Goal: Information Seeking & Learning: Find specific fact

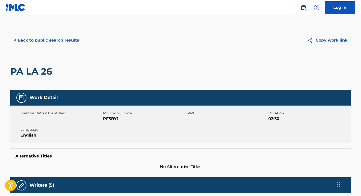
click at [70, 41] on button "< Back to public search results" at bounding box center [46, 40] width 72 height 13
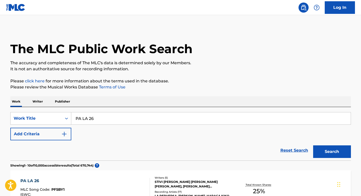
click at [167, 109] on div "SearchWithCriteria7e893eb4-9fa6-45d1-8592-9b254502e47e Work Title PA LA 26 Add …" at bounding box center [180, 133] width 341 height 53
click at [169, 115] on input "PA LA 26" at bounding box center [211, 118] width 280 height 12
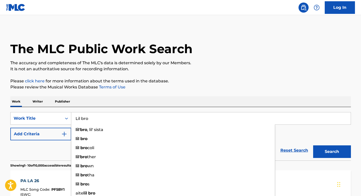
type input "Lil bro"
click at [49, 137] on button "Add Criteria" at bounding box center [40, 134] width 61 height 13
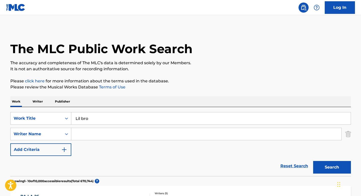
click at [114, 136] on input "Search Form" at bounding box center [206, 134] width 270 height 12
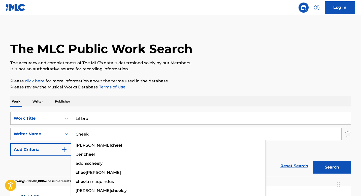
type input "Cheek"
click at [313, 161] on button "Search" at bounding box center [332, 167] width 38 height 13
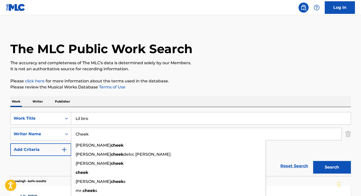
click at [336, 161] on button "Search" at bounding box center [332, 167] width 38 height 13
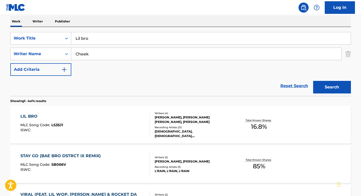
scroll to position [88, 0]
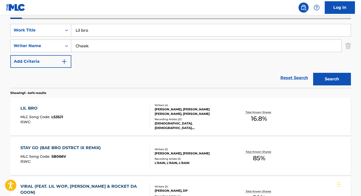
click at [111, 118] on div "LIL BRO MLC Song Code : LS35J1 ISWC :" at bounding box center [85, 116] width 130 height 23
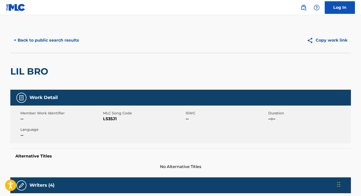
click at [77, 49] on div "< Back to public search results Copy work link" at bounding box center [180, 40] width 341 height 25
click at [75, 42] on button "< Back to public search results" at bounding box center [46, 40] width 72 height 13
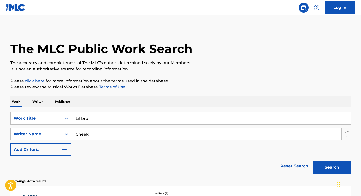
scroll to position [88, 0]
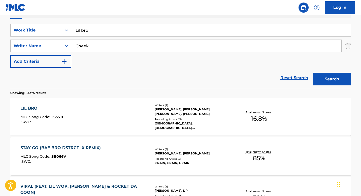
click at [161, 33] on input "Lil bro" at bounding box center [211, 30] width 280 height 12
paste input "THE WAY WE WERE"
click at [152, 33] on input "Lil THE WAY WE WERE" at bounding box center [211, 30] width 280 height 12
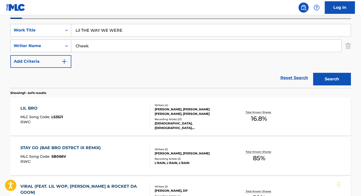
click at [152, 33] on input "Lil THE WAY WE WERE" at bounding box center [211, 30] width 280 height 12
paste input "Search Form"
type input "THE WAY WE WERE"
click at [146, 48] on input "Cheek" at bounding box center [206, 46] width 270 height 12
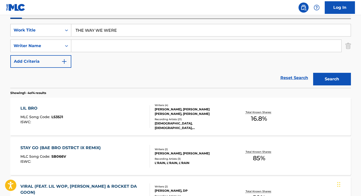
click at [313, 73] on button "Search" at bounding box center [332, 79] width 38 height 13
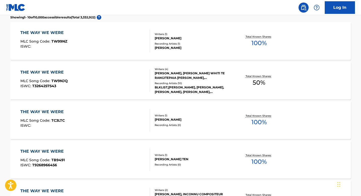
scroll to position [0, 0]
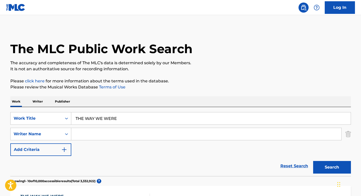
click at [93, 136] on input "Search Form" at bounding box center [206, 134] width 270 height 12
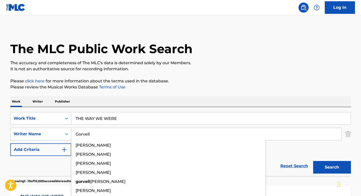
type input "Gorvell"
click at [313, 161] on button "Search" at bounding box center [332, 167] width 38 height 13
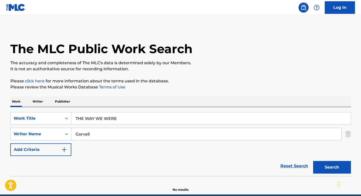
scroll to position [10, 0]
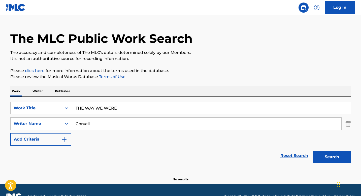
drag, startPoint x: 85, startPoint y: 108, endPoint x: 16, endPoint y: 87, distance: 72.1
click at [18, 88] on div "Work Writer Publisher SearchWithCriteria7e893eb4-9fa6-45d1-8592-9b254502e47e Wo…" at bounding box center [180, 134] width 341 height 96
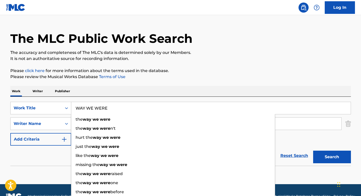
type input "WAY WE WERE"
click at [313, 151] on button "Search" at bounding box center [332, 157] width 38 height 13
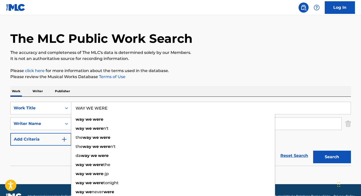
click at [159, 89] on div "Work Writer Publisher" at bounding box center [180, 91] width 341 height 11
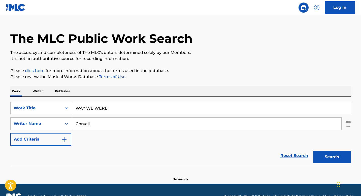
click at [322, 155] on button "Search" at bounding box center [332, 157] width 38 height 13
click at [103, 122] on input "Gorvell" at bounding box center [206, 124] width 270 height 12
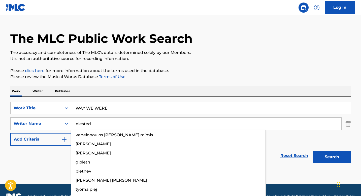
type input "plested"
click at [313, 151] on button "Search" at bounding box center [332, 157] width 38 height 13
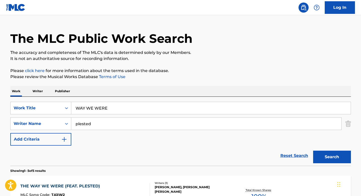
click at [262, 72] on p "Please click here for more information about the terms used in the database." at bounding box center [180, 71] width 341 height 6
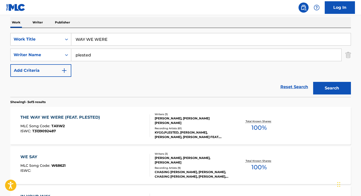
scroll to position [109, 0]
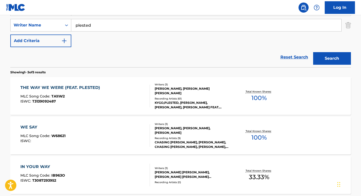
click at [122, 93] on div "THE WAY WE WERE (FEAT. PLESTED) MLC Song Code : TA1IW2 ISWC : T3139092487" at bounding box center [85, 96] width 130 height 23
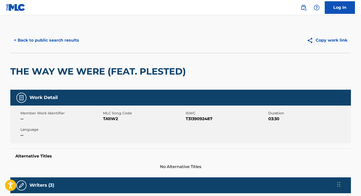
click at [79, 43] on button "< Back to public search results" at bounding box center [46, 40] width 72 height 13
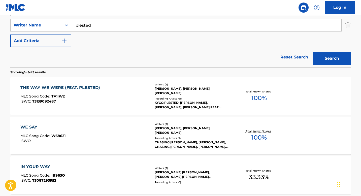
click at [135, 27] on input "plested" at bounding box center [206, 25] width 270 height 12
paste input "GRIEF"
type input "GRIEF"
click at [48, 42] on button "Add Criteria" at bounding box center [40, 41] width 61 height 13
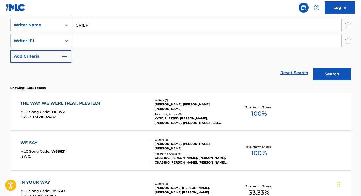
click at [114, 41] on input "Search Form" at bounding box center [206, 41] width 270 height 12
type input "[PERSON_NAME]"
click at [313, 68] on button "Search" at bounding box center [332, 74] width 38 height 13
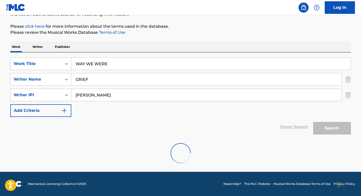
scroll to position [38, 0]
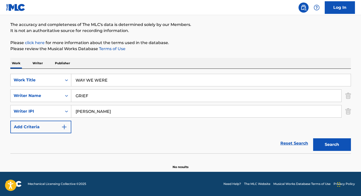
click at [351, 96] on div "The MLC Public Work Search The accuracy and completeness of The MLC's data is d…" at bounding box center [180, 79] width 353 height 180
click at [348, 97] on img "Search Form" at bounding box center [349, 95] width 6 height 13
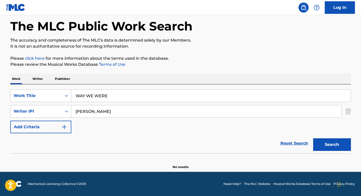
click at [246, 95] on input "WAY WE WERE" at bounding box center [211, 96] width 280 height 12
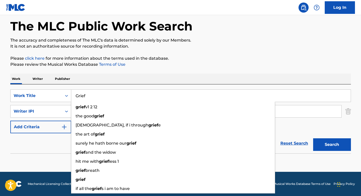
click at [248, 74] on div "Work Writer Publisher" at bounding box center [180, 79] width 341 height 11
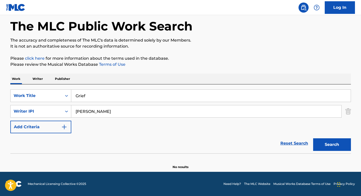
click at [186, 107] on input "[PERSON_NAME]" at bounding box center [206, 111] width 270 height 12
click at [320, 142] on button "Search" at bounding box center [332, 144] width 38 height 13
click at [103, 113] on input "[PERSON_NAME]" at bounding box center [206, 111] width 270 height 12
click at [139, 87] on div "SearchWithCriteria7e893eb4-9fa6-45d1-8592-9b254502e47e Work Title Grief SearchW…" at bounding box center [180, 118] width 341 height 69
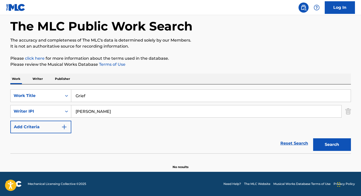
click at [138, 94] on input "Grief" at bounding box center [211, 96] width 280 height 12
paste input "THE WORLD AS I SEE IT"
type input "THE WORLD AS I SEE IT"
click at [128, 111] on input "[PERSON_NAME]" at bounding box center [206, 111] width 270 height 12
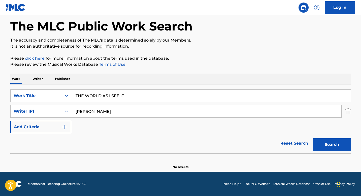
click at [128, 111] on input "[PERSON_NAME]" at bounding box center [206, 111] width 270 height 12
type input "mraz"
click at [313, 138] on button "Search" at bounding box center [332, 144] width 38 height 13
click at [100, 114] on input "mraz" at bounding box center [206, 111] width 270 height 12
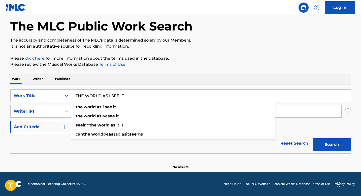
drag, startPoint x: 85, startPoint y: 96, endPoint x: 54, endPoint y: 89, distance: 31.5
click at [54, 89] on div "SearchWithCriteria7e893eb4-9fa6-45d1-8592-9b254502e47e Work Title THE WORLD AS …" at bounding box center [180, 118] width 341 height 69
type input "WORLD AS I SEE IT"
click at [313, 138] on button "Search" at bounding box center [332, 144] width 38 height 13
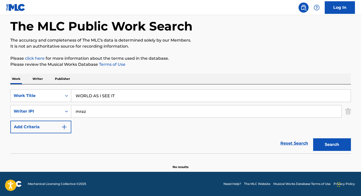
click at [138, 70] on div "The MLC Public Work Search The accuracy and completeness of The MLC's data is d…" at bounding box center [180, 87] width 353 height 164
click at [331, 149] on button "Search" at bounding box center [332, 144] width 38 height 13
click at [100, 109] on input "mraz" at bounding box center [206, 111] width 270 height 12
type input "[PERSON_NAME]"
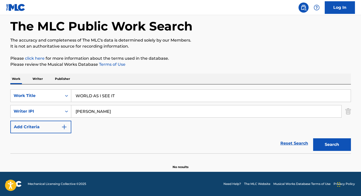
click at [313, 138] on button "Search" at bounding box center [332, 144] width 38 height 13
click at [132, 111] on input "[PERSON_NAME]" at bounding box center [206, 111] width 270 height 12
click at [107, 94] on input "WORLD AS I SEE IT" at bounding box center [211, 96] width 280 height 12
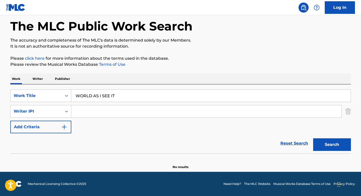
click at [107, 94] on input "WORLD AS I SEE IT" at bounding box center [211, 96] width 280 height 12
paste input "THE"
click at [320, 139] on button "Search" at bounding box center [332, 144] width 38 height 13
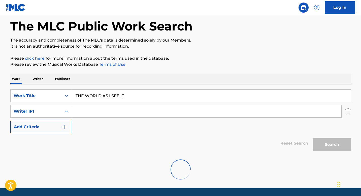
click at [263, 43] on p "It is not an authoritative source for recording information." at bounding box center [180, 46] width 341 height 6
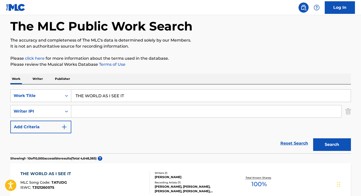
click at [169, 88] on div "SearchWithCriteria7e893eb4-9fa6-45d1-8592-9b254502e47e Work Title THE WORLD AS …" at bounding box center [180, 118] width 341 height 69
click at [166, 94] on input "THE WORLD AS I SEE IT" at bounding box center [211, 96] width 280 height 12
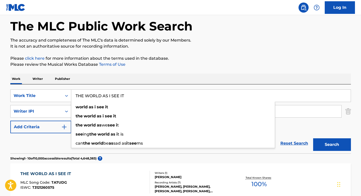
click at [166, 94] on input "THE WORLD AS I SEE IT" at bounding box center [211, 96] width 280 height 12
paste input "CONFESSIONS PART II"
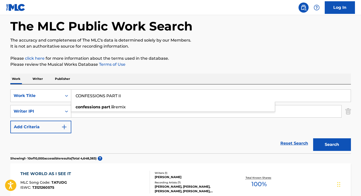
click at [134, 110] on div "confessions part ii remix" at bounding box center [173, 107] width 204 height 9
type input "confessions part ii remix"
click at [134, 110] on input "Search Form" at bounding box center [206, 111] width 270 height 12
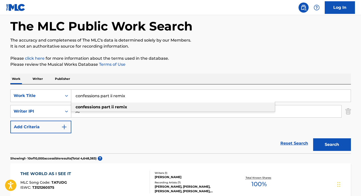
type input "A"
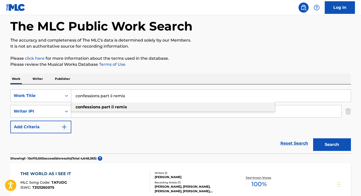
click at [112, 107] on strong "ii" at bounding box center [112, 107] width 3 height 5
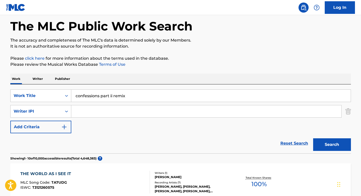
click at [112, 107] on input "Search Form" at bounding box center [206, 111] width 270 height 12
click at [330, 151] on div "Search" at bounding box center [331, 143] width 40 height 20
drag, startPoint x: 331, startPoint y: 150, endPoint x: 331, endPoint y: 147, distance: 2.8
click at [331, 148] on button "Search" at bounding box center [332, 144] width 38 height 13
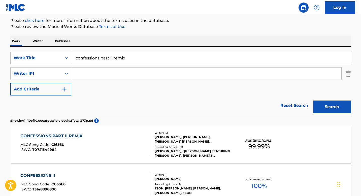
scroll to position [118, 0]
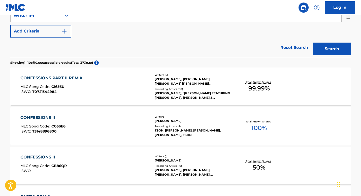
click at [124, 86] on div "CONFESSIONS PART II REMIX MLC Song Code : C1656U ISWC : T0721344984" at bounding box center [85, 86] width 130 height 23
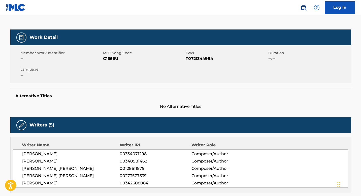
scroll to position [157, 0]
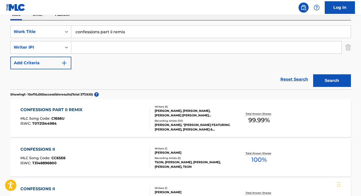
scroll to position [50, 0]
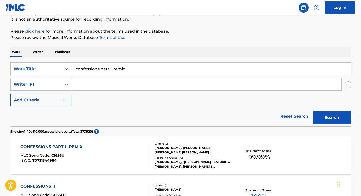
click at [154, 145] on div "Writers ( 5 ) [PERSON_NAME], [PERSON_NAME], [PERSON_NAME] [PERSON_NAME] [PERSON…" at bounding box center [190, 155] width 81 height 27
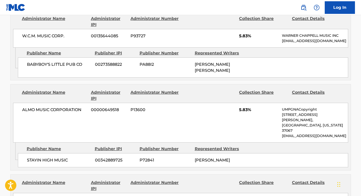
scroll to position [800, 0]
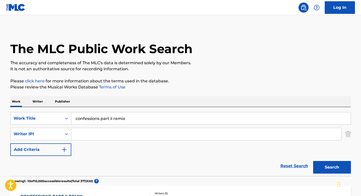
click at [144, 130] on input "Search Form" at bounding box center [206, 134] width 270 height 12
type input "ARly"
click at [168, 115] on input "confessions part ii remix" at bounding box center [211, 118] width 280 height 12
click at [168, 118] on input "confessions part ii remix" at bounding box center [211, 118] width 280 height 12
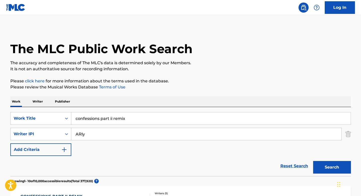
click at [168, 118] on input "confessions part ii remix" at bounding box center [211, 118] width 280 height 12
click at [313, 161] on button "Search" at bounding box center [332, 167] width 38 height 13
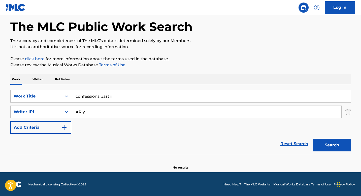
scroll to position [23, 0]
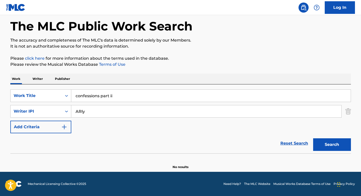
click at [115, 114] on input "ARly" at bounding box center [206, 111] width 270 height 12
click at [131, 103] on div "SearchWithCriteria7e893eb4-9fa6-45d1-8592-9b254502e47e Work Title confessions p…" at bounding box center [180, 111] width 341 height 44
click at [129, 97] on input "confessions part ii" at bounding box center [211, 96] width 280 height 12
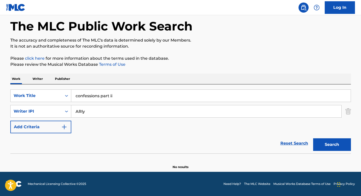
click at [129, 97] on input "confessions part ii" at bounding box center [211, 96] width 280 height 12
paste input "CONFESSIONS"
click at [113, 113] on input "ARly" at bounding box center [206, 111] width 270 height 12
click at [331, 142] on button "Search" at bounding box center [332, 144] width 38 height 13
click at [163, 94] on input "CONFESSIONS" at bounding box center [211, 96] width 280 height 12
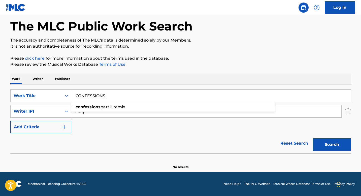
click at [163, 94] on input "CONFESSIONS" at bounding box center [211, 96] width 280 height 12
paste input "[PERSON_NAME]"
type input "[PERSON_NAME]"
click at [148, 123] on div "SearchWithCriteria7e893eb4-9fa6-45d1-8592-9b254502e47e Work Title [PERSON_NAME]…" at bounding box center [180, 111] width 341 height 44
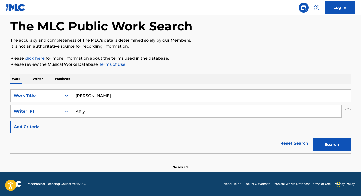
click at [151, 114] on input "ARly" at bounding box center [206, 111] width 270 height 12
click at [313, 138] on button "Search" at bounding box center [332, 144] width 38 height 13
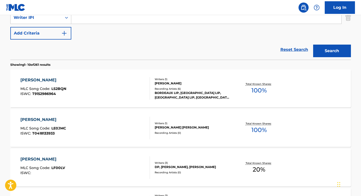
scroll to position [90, 0]
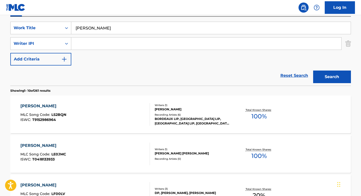
click at [92, 52] on div "SearchWithCriteria7e893eb4-9fa6-45d1-8592-9b254502e47e Work Title LORELEY Searc…" at bounding box center [180, 44] width 341 height 44
click at [93, 46] on input "Search Form" at bounding box center [206, 44] width 270 height 12
click at [313, 71] on button "Search" at bounding box center [332, 77] width 38 height 13
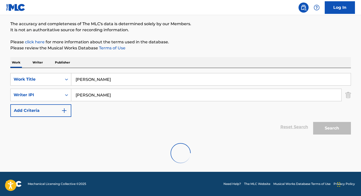
scroll to position [23, 0]
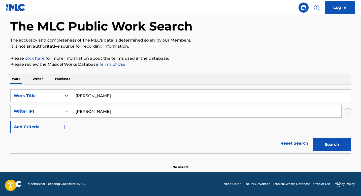
click at [113, 115] on input "[PERSON_NAME]" at bounding box center [206, 111] width 270 height 12
click at [120, 110] on input "[PERSON_NAME]" at bounding box center [206, 111] width 270 height 12
type input "[PERSON_NAME]"
click at [313, 138] on button "Search" at bounding box center [332, 144] width 38 height 13
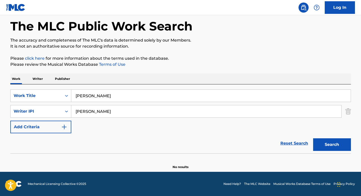
click at [115, 113] on input "[PERSON_NAME]" at bounding box center [206, 111] width 270 height 12
click at [106, 112] on input "Search Form" at bounding box center [206, 111] width 270 height 12
type input "brown"
click at [313, 138] on button "Search" at bounding box center [332, 144] width 38 height 13
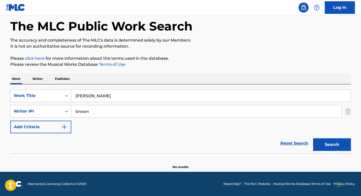
click at [158, 99] on input "[PERSON_NAME]" at bounding box center [211, 96] width 280 height 12
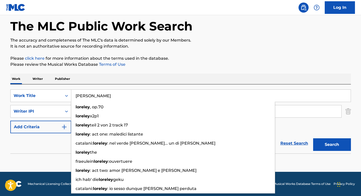
click at [158, 99] on input "[PERSON_NAME]" at bounding box center [211, 96] width 280 height 12
paste input "YOU PICKED ME UP (SO GOOD TO ME)"
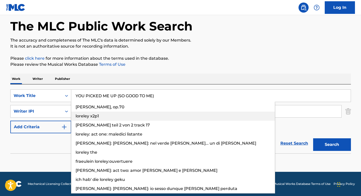
type input "YOU PICKED ME UP (SO GOOD TO ME)"
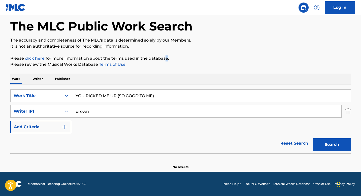
click at [166, 60] on p "Please click here for more information about the terms used in the database." at bounding box center [180, 58] width 341 height 6
click at [143, 102] on div "SearchWithCriteria7e893eb4-9fa6-45d1-8592-9b254502e47e Work Title YOU PICKED ME…" at bounding box center [180, 111] width 341 height 44
click at [141, 106] on input "brown" at bounding box center [206, 111] width 270 height 12
click at [313, 138] on button "Search" at bounding box center [332, 144] width 38 height 13
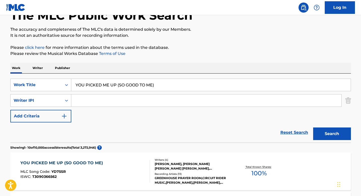
scroll to position [129, 0]
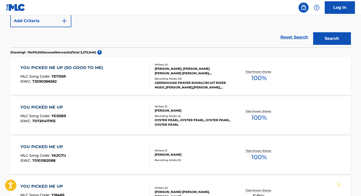
click at [123, 77] on div "YOU PICKED ME UP (SO GOOD TO ME) MLC Song Code : YD75SR ISWC : T3090366562" at bounding box center [85, 76] width 130 height 23
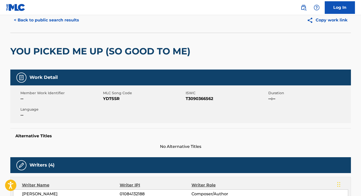
scroll to position [47, 0]
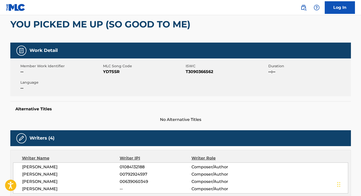
click at [113, 72] on span "YD75SR" at bounding box center [143, 72] width 81 height 6
copy span "YD75SR"
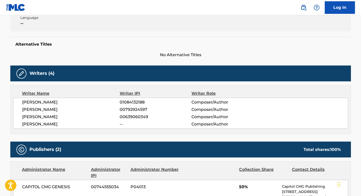
scroll to position [0, 0]
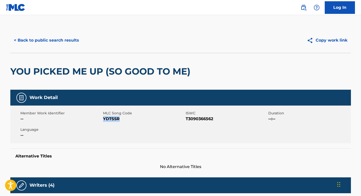
click at [77, 43] on button "< Back to public search results" at bounding box center [46, 40] width 72 height 13
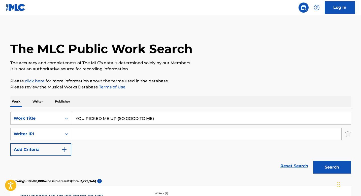
click at [139, 113] on input "YOU PICKED ME UP (SO GOOD TO ME)" at bounding box center [211, 118] width 280 height 12
paste input "HEAVY POUR"
type input "HEAVY POUR"
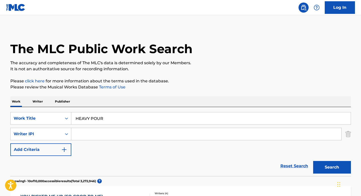
click at [142, 136] on input "Search Form" at bounding box center [206, 134] width 270 height 12
click at [313, 161] on button "Search" at bounding box center [332, 167] width 38 height 13
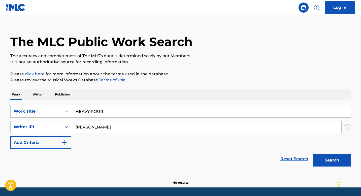
scroll to position [23, 0]
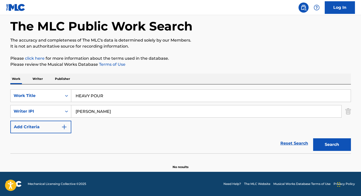
click at [103, 111] on input "[PERSON_NAME]" at bounding box center [206, 111] width 270 height 12
click at [320, 143] on button "Search" at bounding box center [332, 144] width 38 height 13
click at [121, 112] on input "[PERSON_NAME]" at bounding box center [206, 111] width 270 height 12
click at [147, 116] on input "[PERSON_NAME]" at bounding box center [206, 111] width 270 height 12
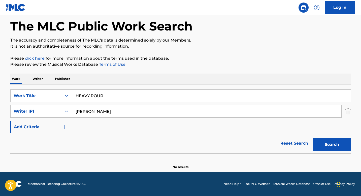
click at [147, 116] on input "[PERSON_NAME]" at bounding box center [206, 111] width 270 height 12
paste input "[PERSON_NAME]"
type input "[PERSON_NAME]"
click at [334, 149] on button "Search" at bounding box center [332, 144] width 38 height 13
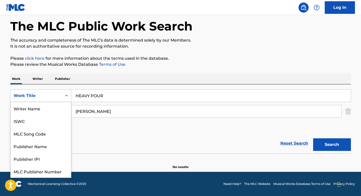
click at [50, 99] on div "Work Title" at bounding box center [36, 96] width 51 height 10
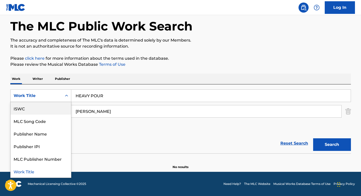
click at [43, 109] on div "ISWC" at bounding box center [41, 108] width 60 height 13
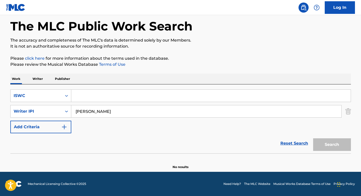
click at [94, 92] on input "Search Form" at bounding box center [211, 96] width 280 height 12
paste input "T3098447195"
type input "T3098447195"
click at [100, 117] on input "[PERSON_NAME]" at bounding box center [206, 111] width 270 height 12
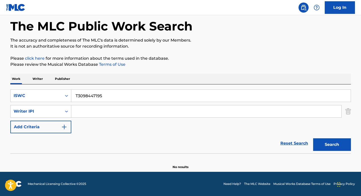
click at [313, 138] on button "Search" at bounding box center [332, 144] width 38 height 13
click at [143, 100] on input "T3098447195" at bounding box center [211, 96] width 280 height 12
paste input "MY WAY"
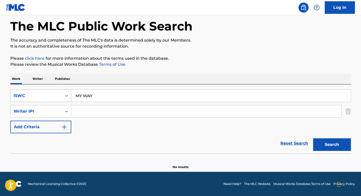
type input "MY WAY"
click at [53, 96] on div "ISWC" at bounding box center [36, 96] width 45 height 6
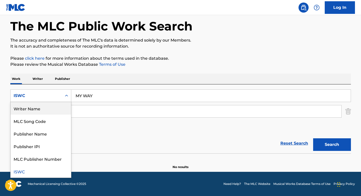
click at [49, 105] on div "Writer Name" at bounding box center [41, 108] width 60 height 13
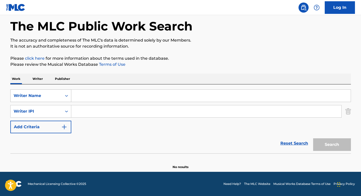
click at [58, 97] on div "Writer Name" at bounding box center [36, 96] width 51 height 10
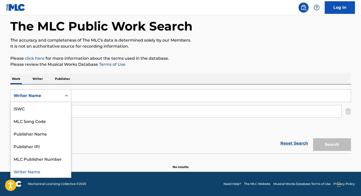
scroll to position [0, 0]
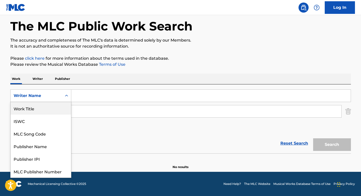
click at [50, 113] on div "Work Title" at bounding box center [41, 108] width 60 height 13
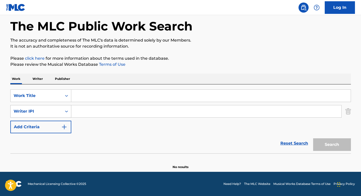
click at [45, 113] on div "Writer IPI" at bounding box center [36, 111] width 45 height 6
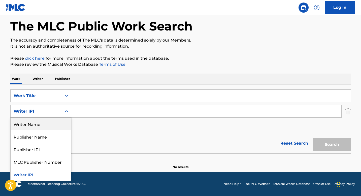
click at [54, 127] on div "Writer Name" at bounding box center [41, 124] width 60 height 13
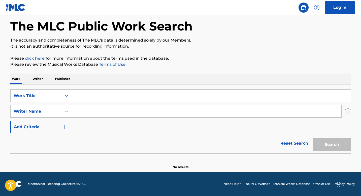
click at [99, 113] on input "Search Form" at bounding box center [206, 111] width 270 height 12
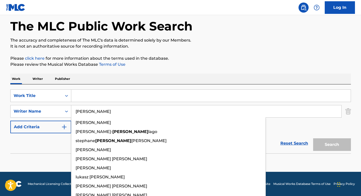
type input "[PERSON_NAME]"
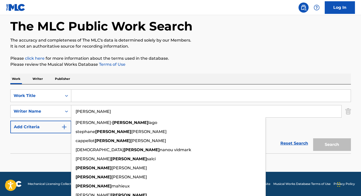
click at [312, 125] on div "SearchWithCriteria14f69ca9-83eb-4711-9c39-373f7d861970 Work Title SearchWithCri…" at bounding box center [180, 111] width 341 height 44
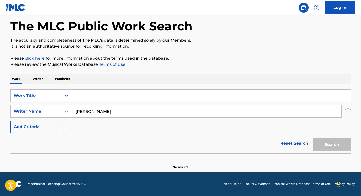
click at [177, 99] on input "Search Form" at bounding box center [211, 96] width 280 height 12
type input "My Way"
click at [313, 138] on button "Search" at bounding box center [332, 144] width 38 height 13
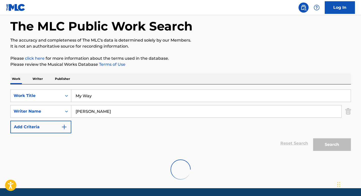
click at [220, 41] on p "The accuracy and completeness of The MLC's data is determined solely by our Mem…" at bounding box center [180, 40] width 341 height 6
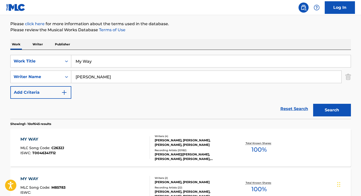
scroll to position [58, 0]
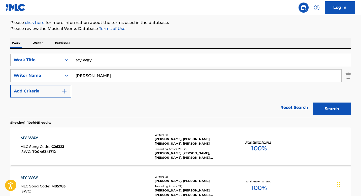
click at [107, 142] on div "MY WAY MLC Song Code : C2632J ISWC : T0046341712" at bounding box center [85, 146] width 130 height 23
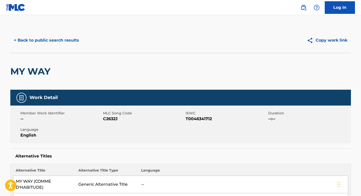
click at [108, 118] on span "C2632J" at bounding box center [143, 119] width 81 height 6
click at [72, 44] on button "< Back to public search results" at bounding box center [46, 40] width 72 height 13
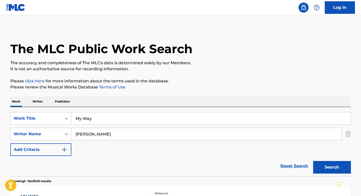
scroll to position [58, 0]
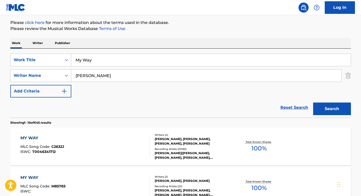
click at [135, 59] on input "My Way" at bounding box center [211, 60] width 280 height 12
paste input "VIDA ENTERA"
type input "VIDA ENTERA"
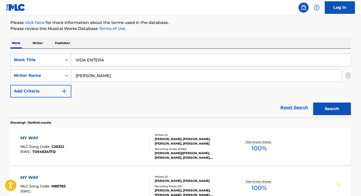
click at [134, 79] on input "[PERSON_NAME]" at bounding box center [206, 76] width 270 height 12
click at [313, 103] on button "Search" at bounding box center [332, 109] width 38 height 13
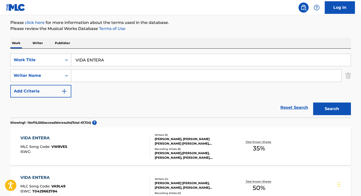
click at [179, 136] on div "Writers ( 5 )" at bounding box center [193, 135] width 76 height 4
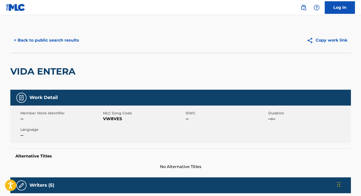
click at [110, 119] on span "VW8VES" at bounding box center [143, 119] width 81 height 6
click at [62, 40] on button "< Back to public search results" at bounding box center [46, 40] width 72 height 13
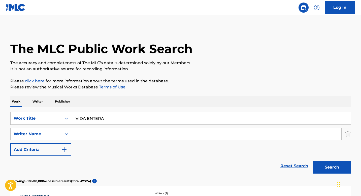
scroll to position [58, 0]
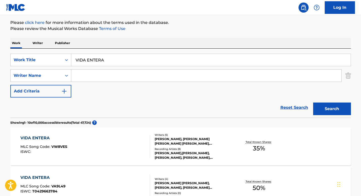
click at [131, 67] on div "SearchWithCriteria14f69ca9-83eb-4711-9c39-373f7d861970 Work Title VIDA ENTERA S…" at bounding box center [180, 76] width 341 height 44
click at [131, 59] on input "VIDA ENTERA" at bounding box center [211, 60] width 280 height 12
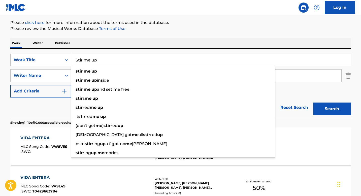
type input "Stir me up"
click at [140, 28] on p "Please review the Musical Works Database Terms of Use" at bounding box center [180, 29] width 341 height 6
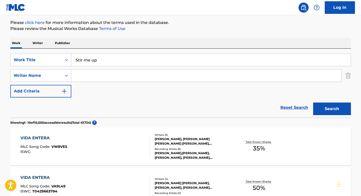
click at [105, 77] on input "Search Form" at bounding box center [206, 76] width 270 height 12
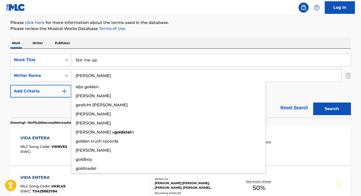
type input "[PERSON_NAME]"
click at [313, 103] on button "Search" at bounding box center [332, 109] width 38 height 13
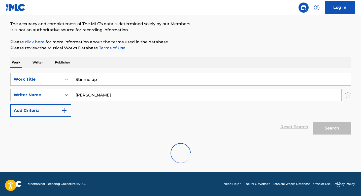
scroll to position [39, 0]
click at [286, 55] on div "The MLC Public Work Search The accuracy and completeness of The MLC's data is d…" at bounding box center [180, 79] width 353 height 181
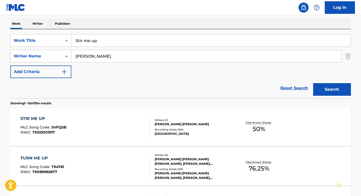
scroll to position [83, 0]
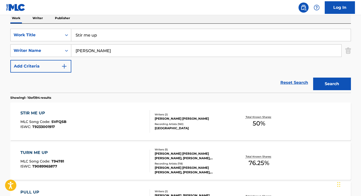
click at [207, 122] on div "Recording Artists ( 160 )" at bounding box center [193, 124] width 76 height 4
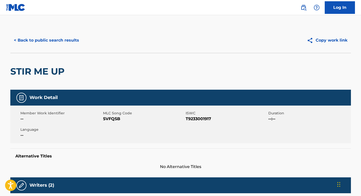
click at [119, 118] on span "SVFQSB" at bounding box center [143, 119] width 81 height 6
click at [104, 118] on span "SVFQSB" at bounding box center [143, 119] width 81 height 6
click at [110, 116] on span "SVFQSB" at bounding box center [143, 119] width 81 height 6
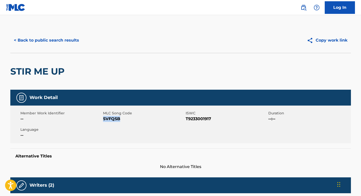
copy span "SVFQSB"
drag, startPoint x: 68, startPoint y: 48, endPoint x: 66, endPoint y: 44, distance: 4.7
click at [67, 48] on div "< Back to public search results Copy work link" at bounding box center [180, 40] width 341 height 25
click at [66, 41] on button "< Back to public search results" at bounding box center [46, 40] width 72 height 13
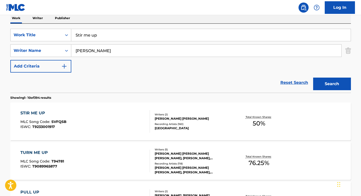
click at [128, 38] on input "Stir me up" at bounding box center [211, 35] width 280 height 12
paste input "C EST LA VIE"
type input "C EST LA VIE"
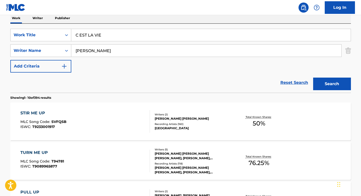
click at [125, 53] on input "[PERSON_NAME]" at bounding box center [206, 51] width 270 height 12
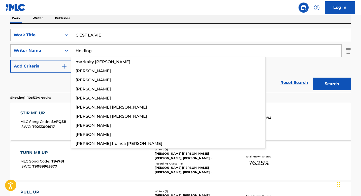
type input "Holding"
click at [313, 78] on button "Search" at bounding box center [332, 84] width 38 height 13
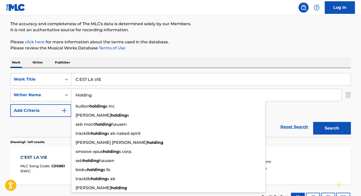
click at [313, 122] on button "Search" at bounding box center [332, 128] width 38 height 13
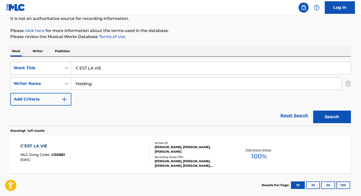
scroll to position [78, 0]
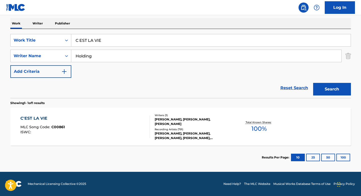
click at [218, 120] on div "[PERSON_NAME], [PERSON_NAME], [PERSON_NAME]" at bounding box center [193, 121] width 76 height 9
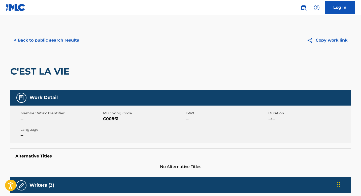
click at [56, 48] on div "< Back to public search results Copy work link" at bounding box center [180, 40] width 341 height 25
click at [54, 39] on button "< Back to public search results" at bounding box center [46, 40] width 72 height 13
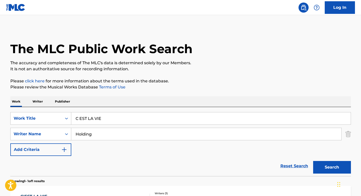
scroll to position [49, 0]
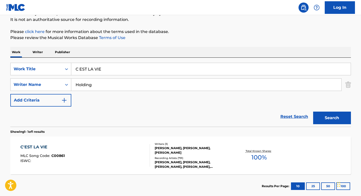
click at [113, 67] on input "C EST LA VIE" at bounding box center [211, 69] width 280 height 12
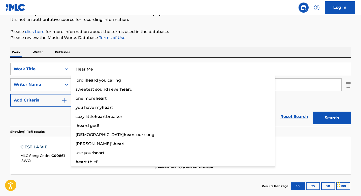
type input "Hear Me"
click at [142, 36] on p "Please review the Musical Works Database Terms of Use" at bounding box center [180, 38] width 341 height 6
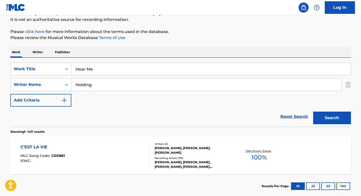
click at [113, 83] on input "Holding" at bounding box center [206, 85] width 270 height 12
click at [313, 112] on button "Search" at bounding box center [332, 118] width 38 height 13
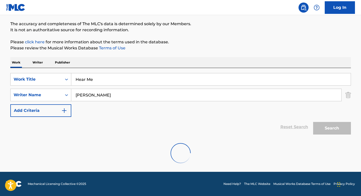
scroll to position [39, 0]
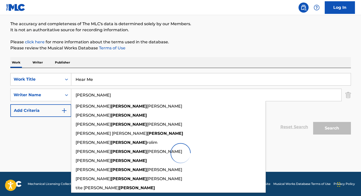
click at [222, 53] on div "The MLC Public Work Search The accuracy and completeness of The MLC's data is d…" at bounding box center [180, 79] width 353 height 181
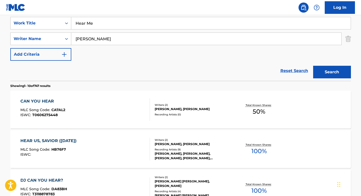
scroll to position [96, 0]
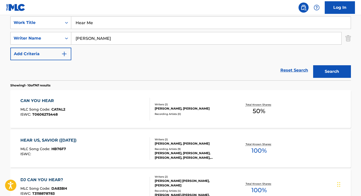
click at [115, 38] on input "[PERSON_NAME]" at bounding box center [206, 38] width 270 height 12
paste input "[PERSON_NAME]"
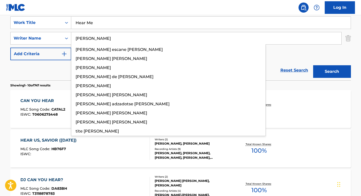
type input "[PERSON_NAME]"
click at [329, 74] on button "Search" at bounding box center [332, 71] width 38 height 13
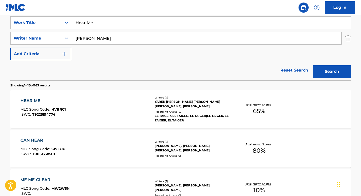
click at [197, 106] on div "YAREK [PERSON_NAME] [PERSON_NAME] [PERSON_NAME], [PERSON_NAME], [PERSON_NAME]" at bounding box center [193, 104] width 76 height 9
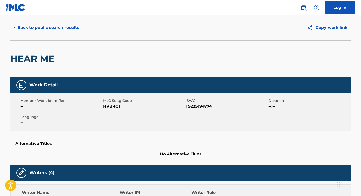
scroll to position [167, 0]
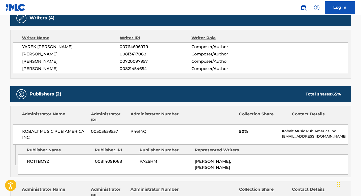
click at [27, 46] on span "YAREK [PERSON_NAME]" at bounding box center [71, 47] width 98 height 6
copy div "YAREK [PERSON_NAME]"
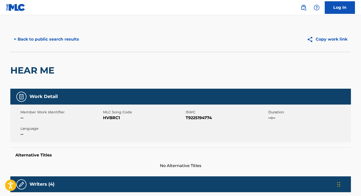
click at [81, 47] on div "< Back to public search results Copy work link" at bounding box center [180, 39] width 341 height 25
click at [74, 42] on button "< Back to public search results" at bounding box center [46, 39] width 72 height 13
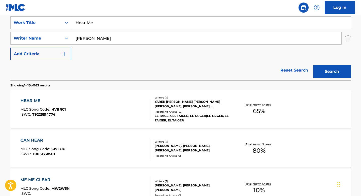
click at [149, 21] on input "Hear Me" at bounding box center [211, 23] width 280 height 12
paste input "CON NOSOTROS NO"
type input "CON NOSOTROS NO"
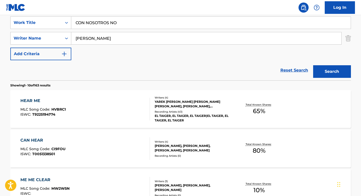
click at [149, 40] on input "[PERSON_NAME]" at bounding box center [206, 38] width 270 height 12
click at [149, 58] on div "SearchWithCriteria14f69ca9-83eb-4711-9c39-373f7d861970 Work Title CON NOSOTROS …" at bounding box center [180, 38] width 341 height 44
click at [119, 35] on input "[PERSON_NAME]" at bounding box center [206, 38] width 270 height 12
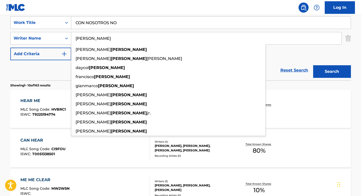
click at [119, 35] on input "[PERSON_NAME]" at bounding box center [206, 38] width 270 height 12
paste input "[PERSON_NAME]"
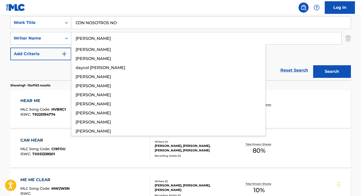
type input "[PERSON_NAME]"
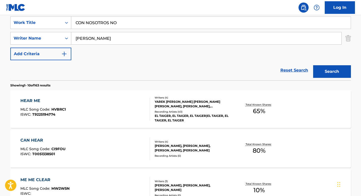
click at [337, 72] on button "Search" at bounding box center [332, 71] width 38 height 13
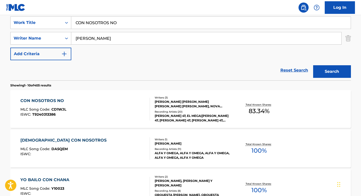
drag, startPoint x: 201, startPoint y: 69, endPoint x: 170, endPoint y: 79, distance: 32.9
click at [201, 69] on div "Reset Search Search" at bounding box center [180, 70] width 341 height 20
click at [108, 105] on div "CON NOSOTROS NO MLC Song Code : CD1WJL ISWC : T9240313386" at bounding box center [85, 109] width 130 height 23
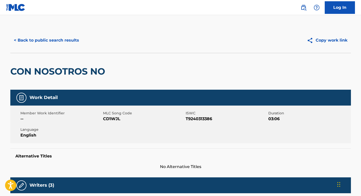
click at [74, 32] on div "< Back to public search results Copy work link" at bounding box center [180, 40] width 341 height 25
click at [73, 33] on div "< Back to public search results Copy work link" at bounding box center [180, 40] width 341 height 25
click at [73, 36] on button "< Back to public search results" at bounding box center [46, 40] width 72 height 13
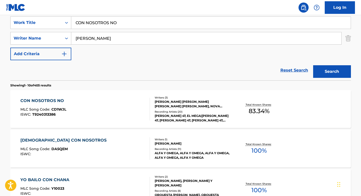
click at [140, 20] on input "CON NOSOTROS NO" at bounding box center [211, 23] width 280 height 12
paste input "AQUAMARINE"
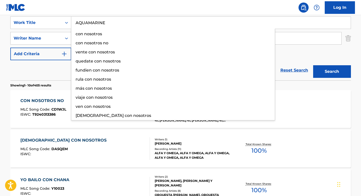
type input "AQUAMARINE"
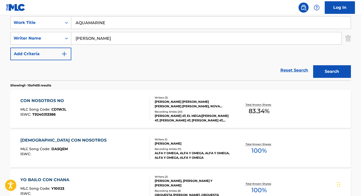
click at [32, 73] on div "Reset Search Search" at bounding box center [180, 70] width 341 height 20
click at [106, 38] on input "[PERSON_NAME]" at bounding box center [206, 38] width 270 height 12
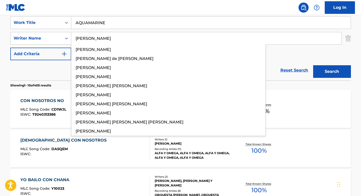
type input "[PERSON_NAME]"
click at [313, 65] on button "Search" at bounding box center [332, 71] width 38 height 13
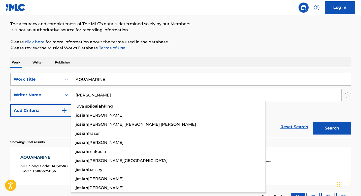
click at [227, 62] on div "Work Writer Publisher" at bounding box center [180, 62] width 341 height 11
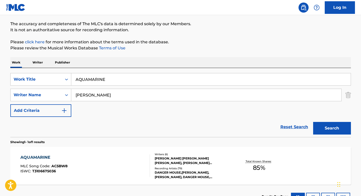
click at [201, 167] on div "Recording Artists ( 79 )" at bounding box center [193, 169] width 76 height 4
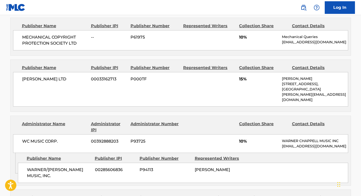
scroll to position [298, 0]
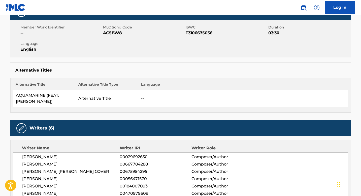
click at [120, 41] on div "Member Work Identifier -- MLC Song Code AC5BW8 ISWC T3106675036 Duration 03:30 …" at bounding box center [180, 39] width 341 height 38
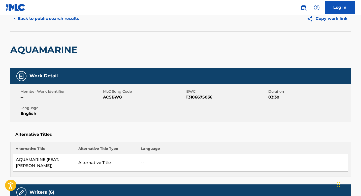
scroll to position [0, 0]
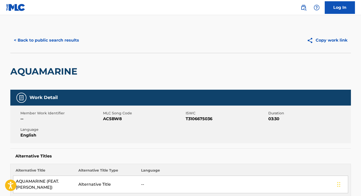
click at [61, 45] on button "< Back to public search results" at bounding box center [46, 40] width 72 height 13
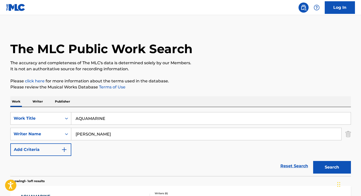
scroll to position [39, 0]
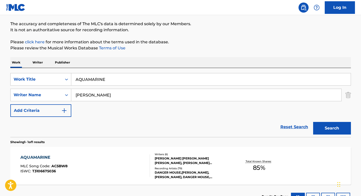
click at [166, 82] on input "AQUAMARINE" at bounding box center [211, 79] width 280 height 12
paste input "Quiere Mas"
type input "Quiere Mas"
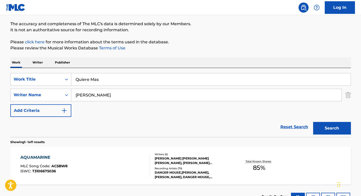
click at [160, 94] on input "[PERSON_NAME]" at bounding box center [206, 95] width 270 height 12
type input "[PERSON_NAME]"
click at [313, 122] on button "Search" at bounding box center [332, 128] width 38 height 13
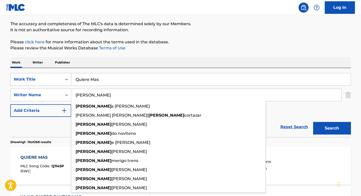
click at [278, 57] on div "Work Writer Publisher" at bounding box center [180, 62] width 341 height 11
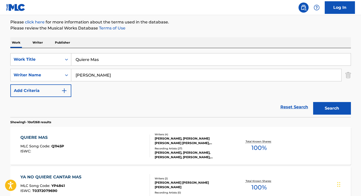
scroll to position [81, 0]
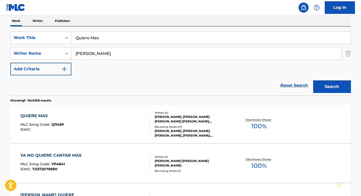
click at [204, 123] on div "[PERSON_NAME], [PERSON_NAME] [PERSON_NAME] [PERSON_NAME], [PERSON_NAME] [PERSON…" at bounding box center [193, 119] width 76 height 9
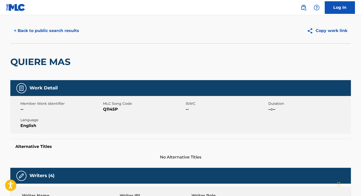
scroll to position [8, 0]
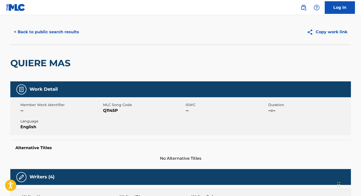
click at [62, 26] on button "< Back to public search results" at bounding box center [46, 32] width 72 height 13
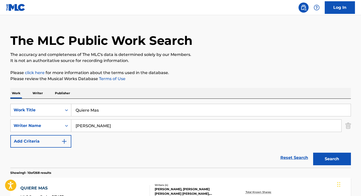
scroll to position [81, 0]
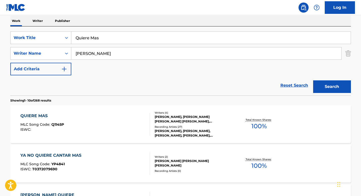
click at [132, 42] on input "Quiere Mas" at bounding box center [211, 38] width 280 height 12
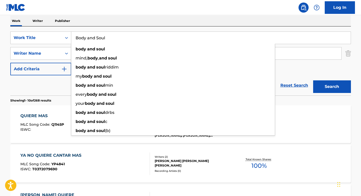
type input "Body and Soul"
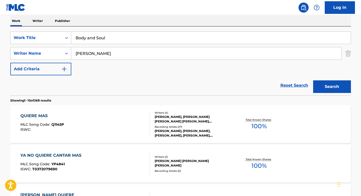
click at [126, 11] on nav "Log In" at bounding box center [180, 7] width 361 height 15
click at [107, 53] on input "[PERSON_NAME]" at bounding box center [206, 53] width 270 height 12
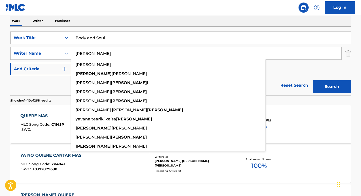
type input "[PERSON_NAME]"
click at [313, 80] on button "Search" at bounding box center [332, 86] width 38 height 13
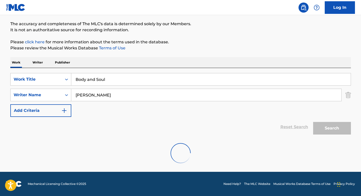
click at [141, 48] on p "Please review the Musical Works Database Terms of Use" at bounding box center [180, 48] width 341 height 6
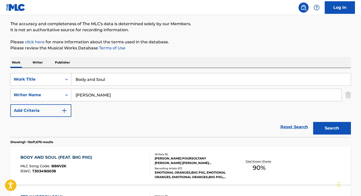
click at [114, 162] on div "BODY AND SOUL (FEAT. BIIG PIIG) MLC Song Code : BB6V2K ISWC : T3034165038" at bounding box center [85, 166] width 130 height 23
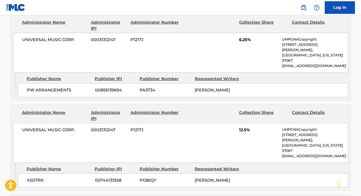
scroll to position [423, 0]
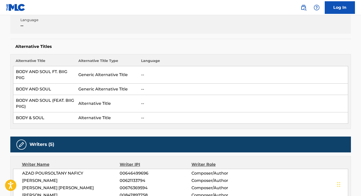
click at [102, 48] on h5 "Alternative Titles" at bounding box center [180, 46] width 331 height 5
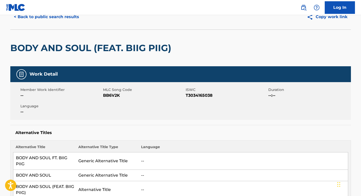
scroll to position [0, 0]
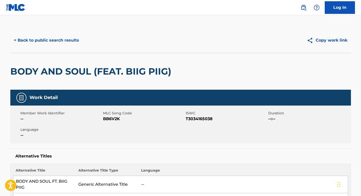
click at [78, 40] on button "< Back to public search results" at bounding box center [46, 40] width 72 height 13
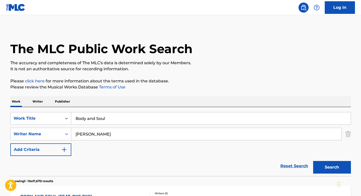
scroll to position [39, 0]
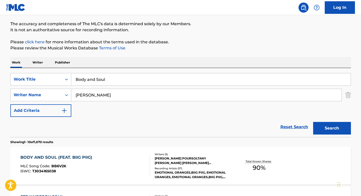
click at [123, 74] on input "Body and Soul" at bounding box center [211, 79] width 280 height 12
paste input "QUE BUEY SOY"
type input "QUE BUEY SOY"
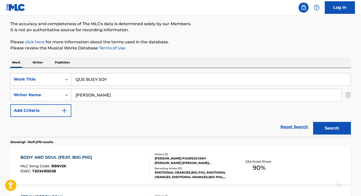
click at [113, 99] on input "[PERSON_NAME]" at bounding box center [206, 95] width 270 height 12
type input "[PERSON_NAME]"
click at [313, 122] on button "Search" at bounding box center [332, 128] width 38 height 13
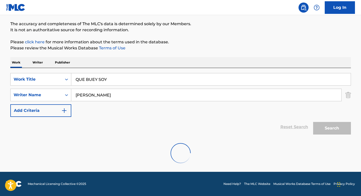
click at [208, 45] on p "Please click here for more information about the terms used in the database." at bounding box center [180, 42] width 341 height 6
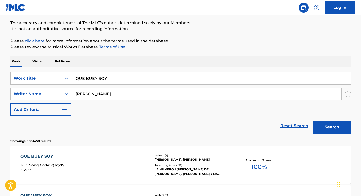
scroll to position [128, 0]
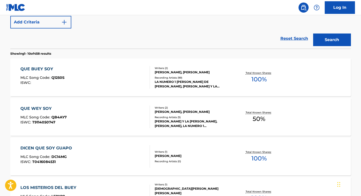
click at [210, 113] on div "[PERSON_NAME], [PERSON_NAME]" at bounding box center [193, 112] width 76 height 5
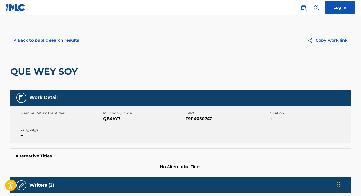
click at [81, 58] on div "QUE WEY SOY" at bounding box center [180, 71] width 341 height 37
click at [60, 34] on button "< Back to public search results" at bounding box center [46, 40] width 72 height 13
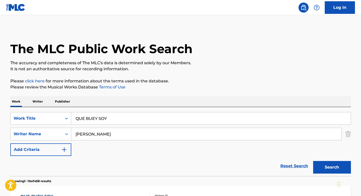
click at [126, 118] on input "QUE BUEY SOY" at bounding box center [211, 118] width 280 height 12
paste input "PLEASE DON'T MAKE ME CR"
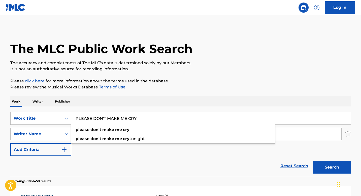
type input "PLEASE DON'T MAKE ME CRY"
click at [118, 97] on div "Work Writer Publisher" at bounding box center [180, 101] width 341 height 11
click at [104, 134] on input "[PERSON_NAME]" at bounding box center [206, 134] width 270 height 12
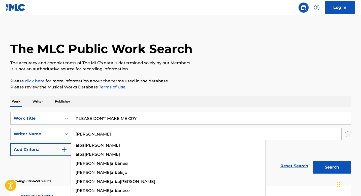
type input "J"
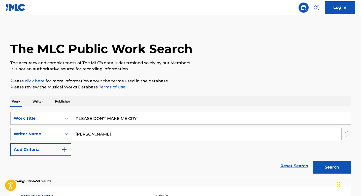
type input "[PERSON_NAME]"
click at [313, 161] on button "Search" at bounding box center [332, 167] width 38 height 13
click at [334, 167] on button "Search" at bounding box center [332, 167] width 38 height 13
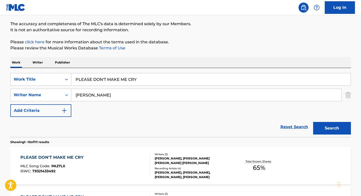
scroll to position [85, 0]
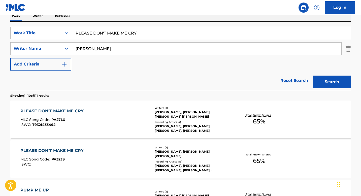
click at [191, 103] on div "PLEASE DON'T MAKE ME CRY MLC Song Code : PA27LX ISWC : T9321433492 Writers ( 3 …" at bounding box center [180, 120] width 341 height 38
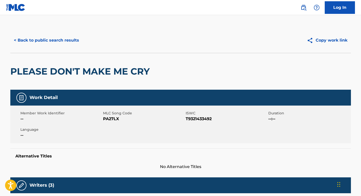
click at [139, 68] on h2 "PLEASE DON'T MAKE ME CRY" at bounding box center [81, 71] width 142 height 11
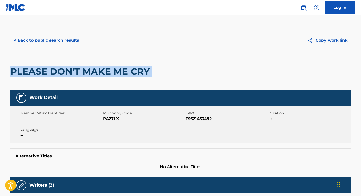
click at [139, 68] on h2 "PLEASE DON'T MAKE ME CRY" at bounding box center [81, 71] width 142 height 11
copy div "PLEASE DON'T MAKE ME CRY"
click at [62, 43] on button "< Back to public search results" at bounding box center [46, 40] width 72 height 13
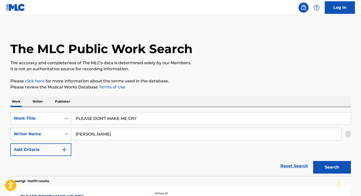
scroll to position [85, 0]
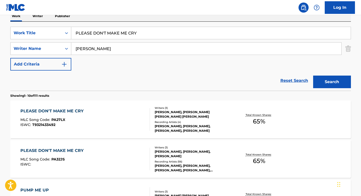
click at [135, 156] on div "PLEASE DON'T MAKE ME CRY MLC Song Code : PA32JS ISWC :" at bounding box center [85, 159] width 130 height 23
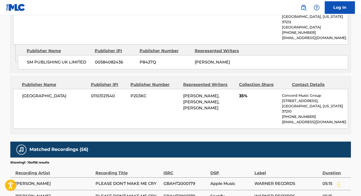
scroll to position [254, 0]
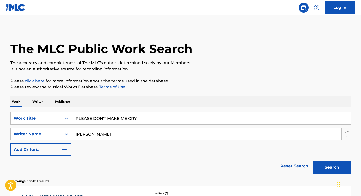
click at [143, 119] on input "PLEASE DON'T MAKE ME CRY" at bounding box center [211, 118] width 280 height 12
paste input "Hero"
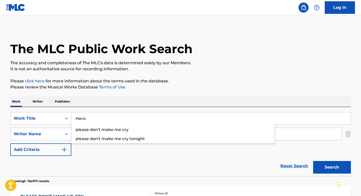
type input "Hero"
click at [95, 158] on div "Reset Search Search" at bounding box center [180, 166] width 341 height 20
click at [96, 134] on input "[PERSON_NAME]" at bounding box center [206, 134] width 270 height 12
type input "[PERSON_NAME]"
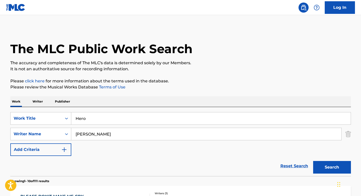
click at [313, 161] on button "Search" at bounding box center [332, 167] width 38 height 13
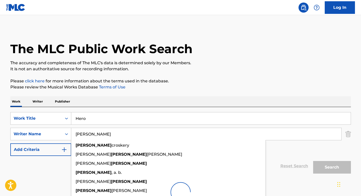
click at [230, 84] on p "Please review the Musical Works Database Terms of Use" at bounding box center [180, 87] width 341 height 6
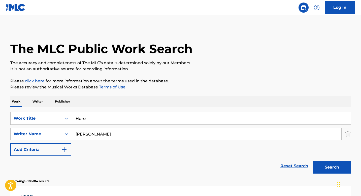
click at [113, 133] on input "[PERSON_NAME]" at bounding box center [206, 134] width 270 height 12
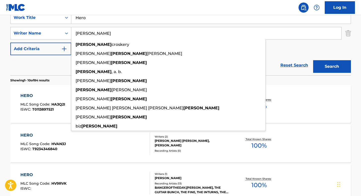
scroll to position [191, 0]
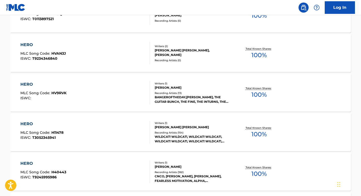
click at [0, 101] on main "The MLC Public Work Search The accuracy and completeness of The MLC's data is d…" at bounding box center [180, 120] width 361 height 593
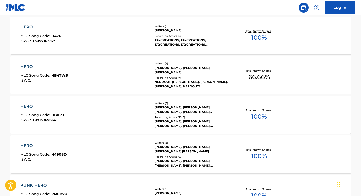
click at [62, 115] on span "HB1E3T" at bounding box center [57, 115] width 13 height 5
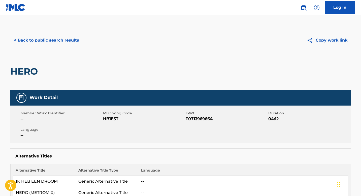
click at [73, 50] on div "< Back to public search results Copy work link" at bounding box center [180, 40] width 341 height 25
click at [70, 42] on button "< Back to public search results" at bounding box center [46, 40] width 72 height 13
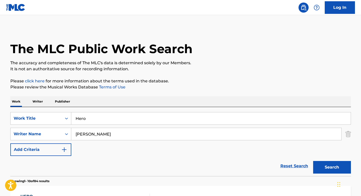
click at [99, 120] on input "Hero" at bounding box center [211, 118] width 280 height 12
paste input "EL CAMIONERO"
type input "EL CAMIONERO"
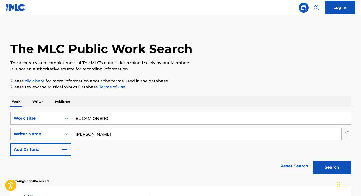
click at [101, 134] on input "[PERSON_NAME]" at bounding box center [206, 134] width 270 height 12
type input "[PERSON_NAME]"
click at [313, 161] on button "Search" at bounding box center [332, 167] width 38 height 13
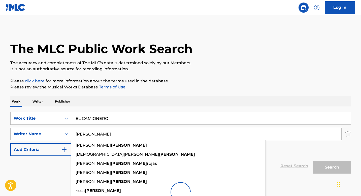
click at [249, 98] on div "Work Writer Publisher" at bounding box center [180, 101] width 341 height 11
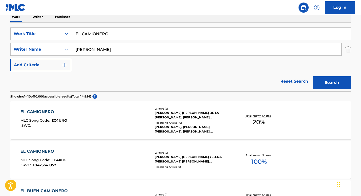
scroll to position [77, 0]
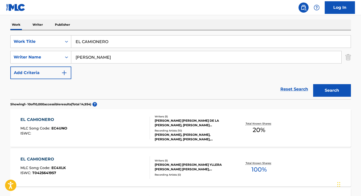
click at [215, 132] on div "Recording Artists ( 10 )" at bounding box center [193, 131] width 76 height 4
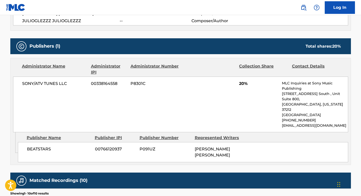
scroll to position [243, 0]
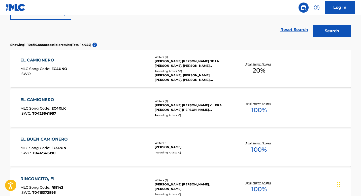
scroll to position [135, 0]
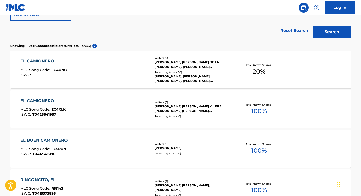
click at [184, 72] on div "Recording Artists ( 10 )" at bounding box center [193, 72] width 76 height 4
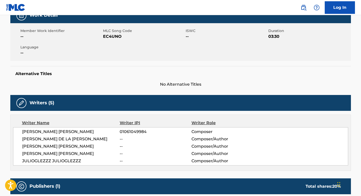
scroll to position [165, 0]
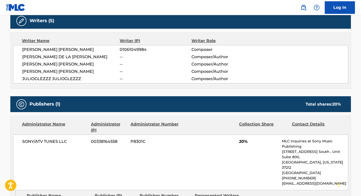
click at [89, 49] on span "[PERSON_NAME] [PERSON_NAME]" at bounding box center [71, 50] width 98 height 6
copy span "[PERSON_NAME]"
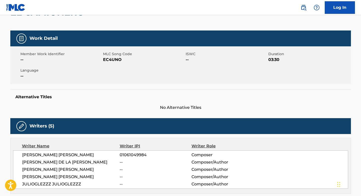
scroll to position [0, 0]
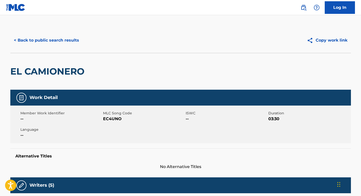
click at [48, 39] on button "< Back to public search results" at bounding box center [46, 40] width 72 height 13
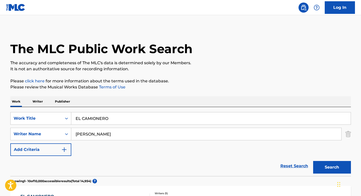
click at [156, 137] on input "[PERSON_NAME]" at bounding box center [206, 134] width 270 height 12
paste input "[PERSON_NAME]"
type input "[PERSON_NAME]"
click at [342, 165] on button "Search" at bounding box center [332, 167] width 38 height 13
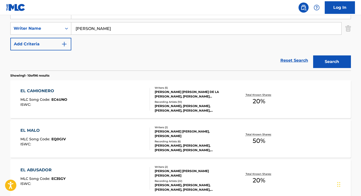
scroll to position [146, 0]
